Goal: Task Accomplishment & Management: Manage account settings

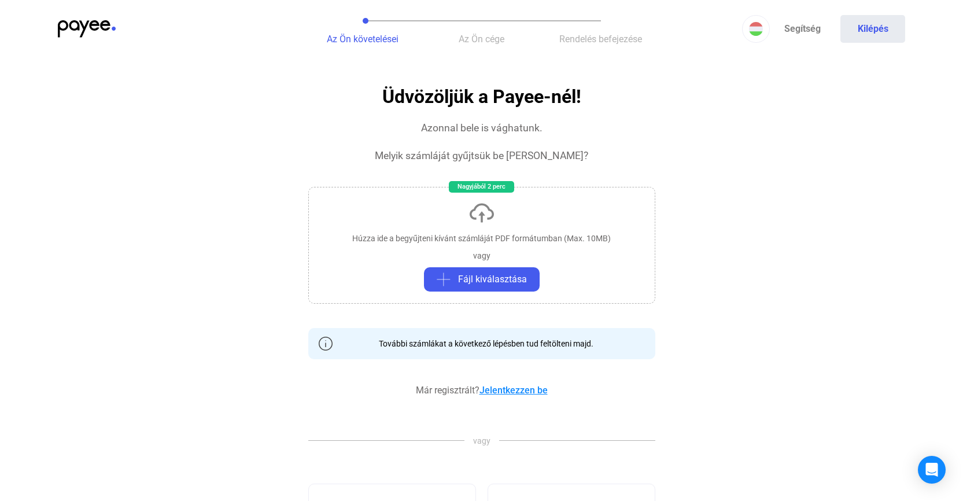
click at [530, 392] on link "Jelentkezzen be" at bounding box center [513, 389] width 68 height 11
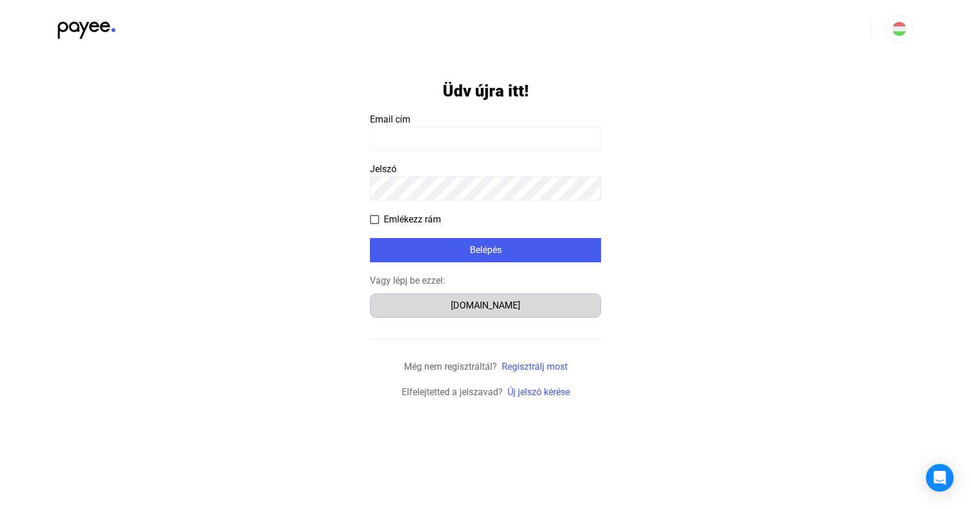
click at [487, 299] on div "[DOMAIN_NAME]" at bounding box center [485, 306] width 223 height 14
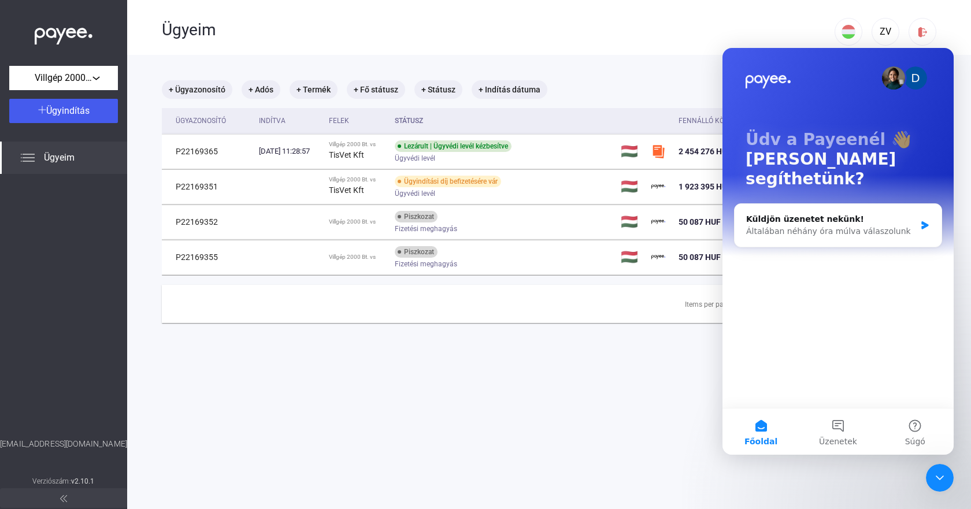
click at [579, 419] on main "+ Ügyazonosító + Adós + Termék + Fő státusz + Státusz + Indítás dátuma Ügyazono…" at bounding box center [549, 309] width 844 height 509
click at [940, 478] on icon "Intercom üzenőfelület bezárása" at bounding box center [940, 478] width 14 height 14
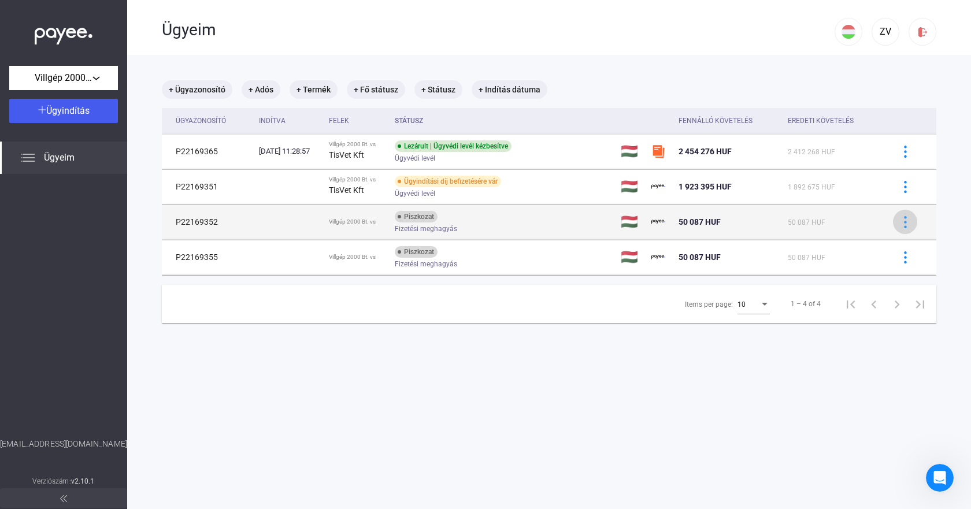
click at [900, 223] on img at bounding box center [906, 222] width 12 height 12
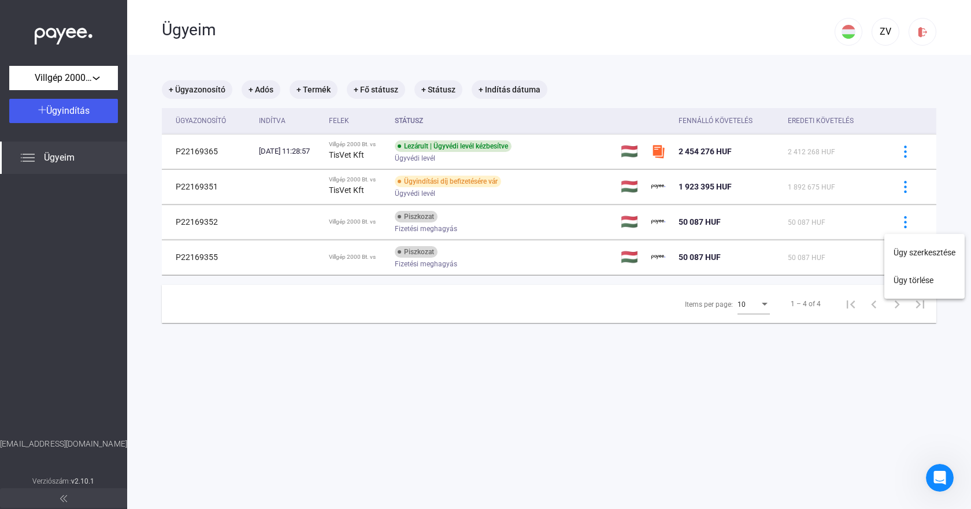
click at [897, 187] on div at bounding box center [485, 254] width 971 height 509
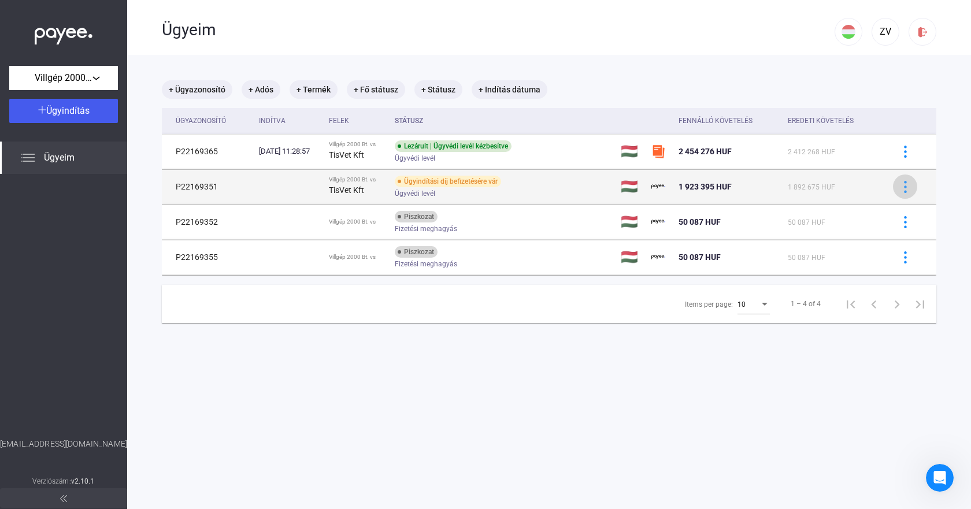
click at [900, 190] on img at bounding box center [906, 187] width 12 height 12
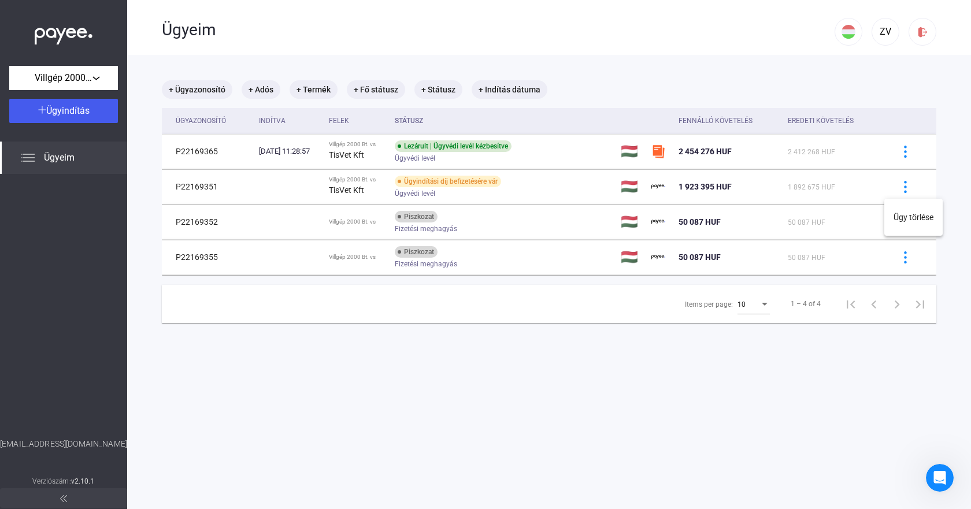
click at [849, 230] on div at bounding box center [485, 254] width 971 height 509
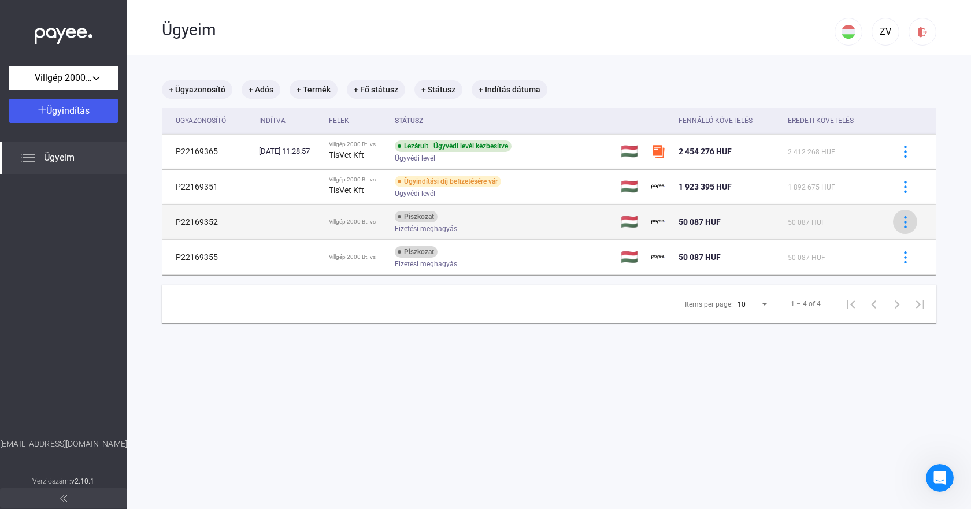
click at [900, 223] on img at bounding box center [906, 222] width 12 height 12
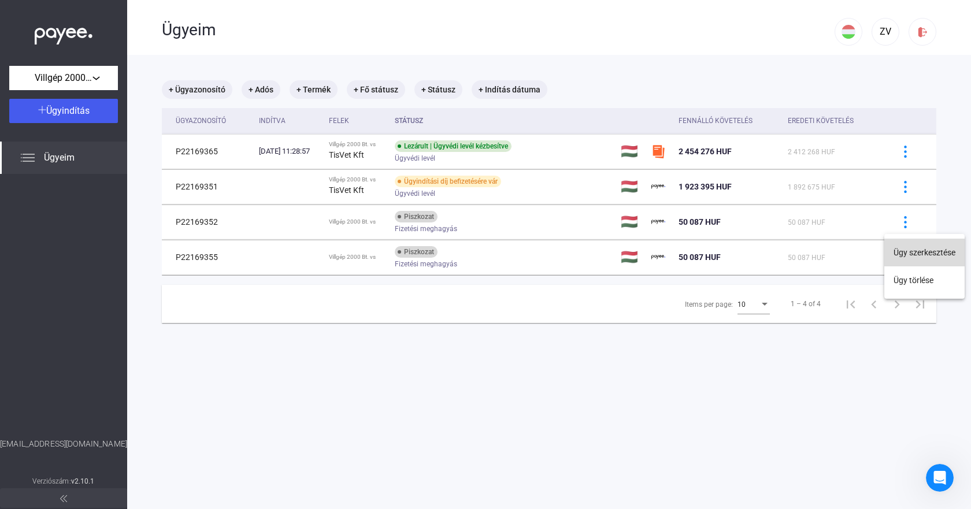
click at [905, 245] on button "Ügy szerkesztése" at bounding box center [924, 253] width 80 height 28
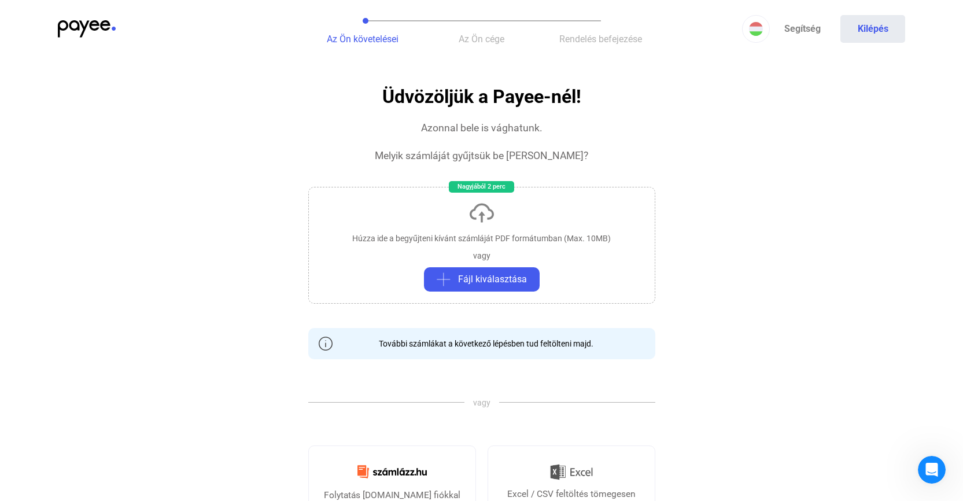
click at [104, 20] on div "Az Ön követelései Az Ön cége Rendelés befejezése Segítség Kilépés" at bounding box center [481, 29] width 963 height 58
click at [74, 18] on div "Az Ön követelései Az Ön cége Rendelés befejezése Segítség Kilépés" at bounding box center [481, 29] width 963 height 58
